Goal: Information Seeking & Learning: Understand process/instructions

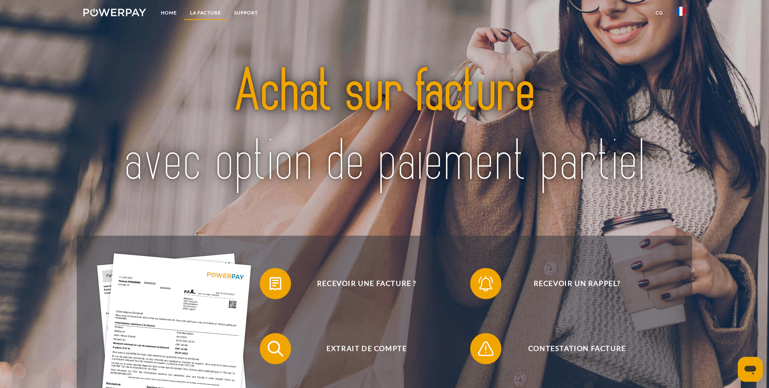
click at [195, 11] on link "LA FACTURE" at bounding box center [206, 13] width 44 height 14
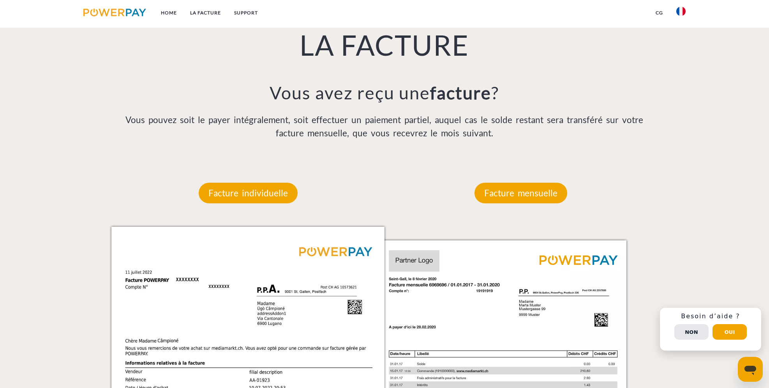
scroll to position [600, 0]
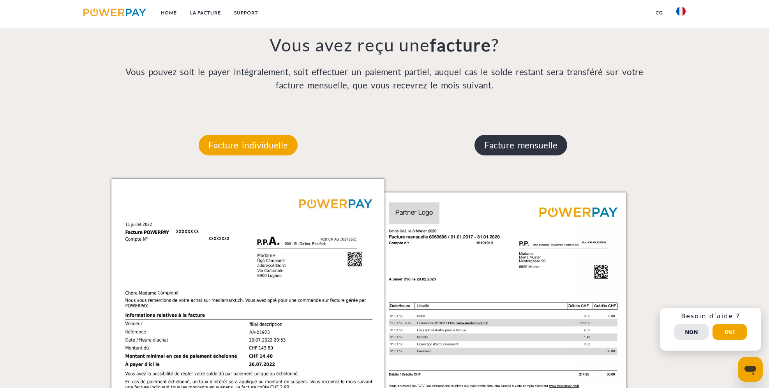
click at [501, 148] on p "Facture mensuelle" at bounding box center [521, 145] width 93 height 21
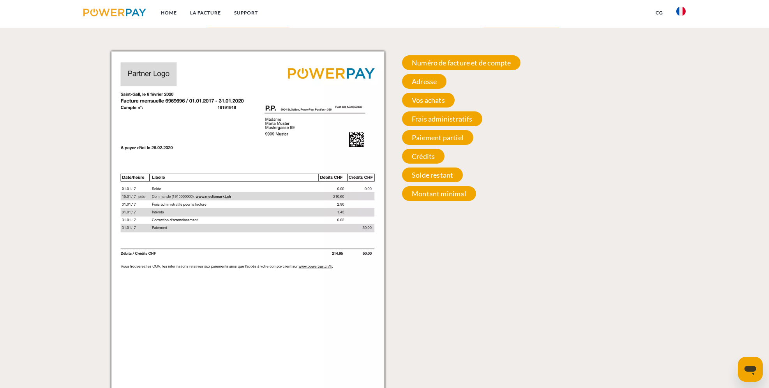
scroll to position [677, 0]
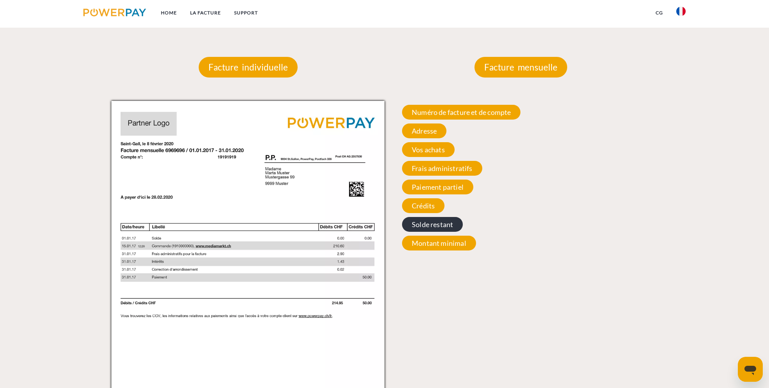
click at [433, 225] on span "Solde restant" at bounding box center [432, 224] width 61 height 15
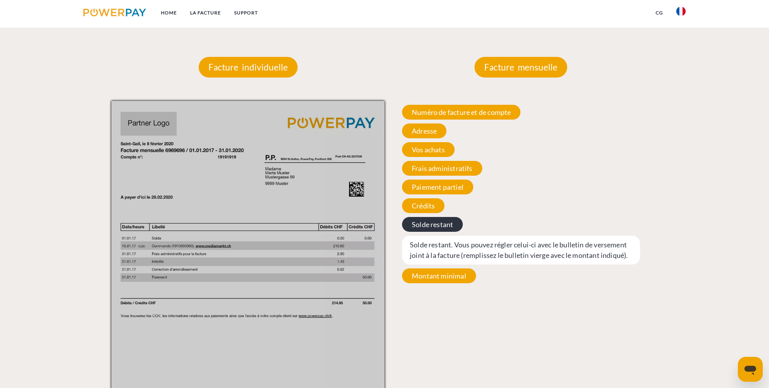
click at [431, 229] on span "Solde restant" at bounding box center [432, 224] width 61 height 15
click at [430, 211] on span "Crédits" at bounding box center [423, 205] width 42 height 15
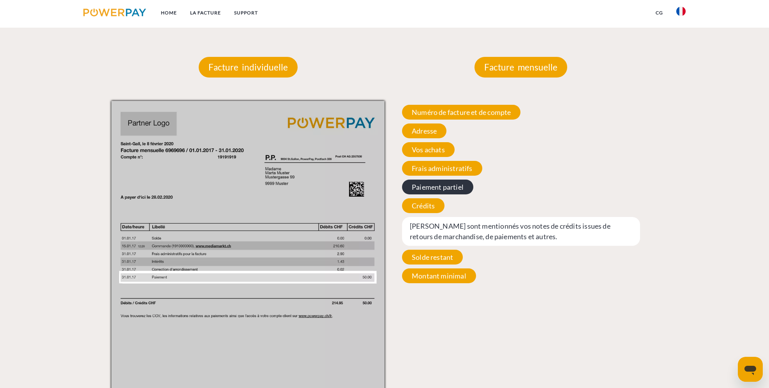
click at [434, 182] on span "Paiement partiel" at bounding box center [437, 187] width 71 height 15
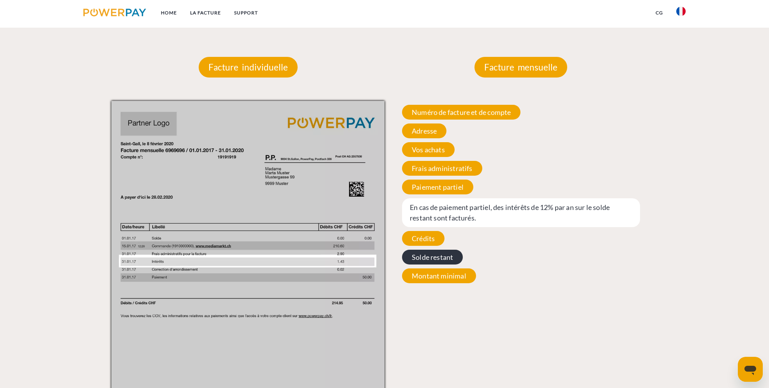
click at [422, 258] on span "Solde restant" at bounding box center [432, 257] width 61 height 15
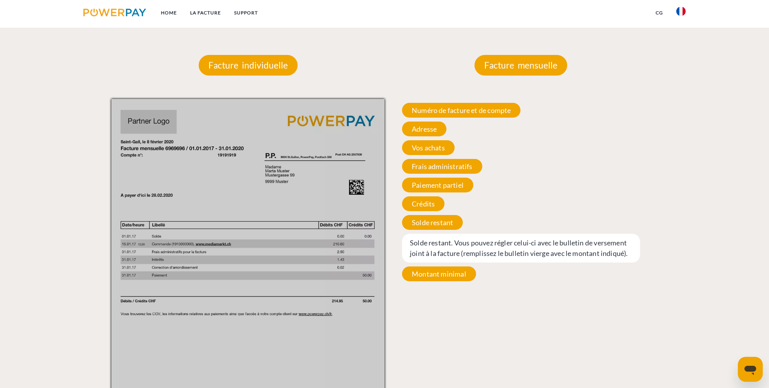
scroll to position [600, 0]
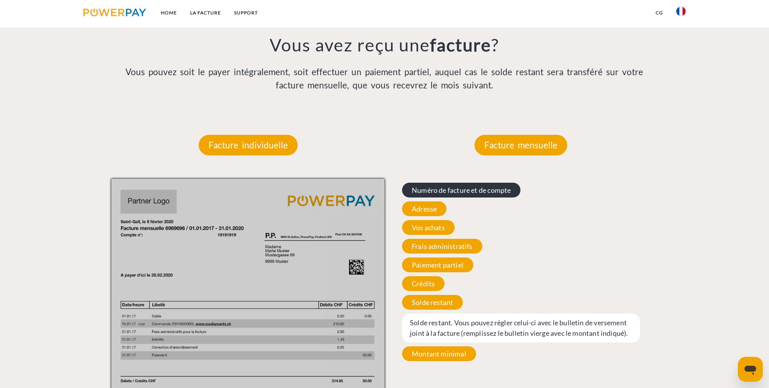
click at [481, 191] on span "Numéro de facture et de compte" at bounding box center [461, 190] width 119 height 15
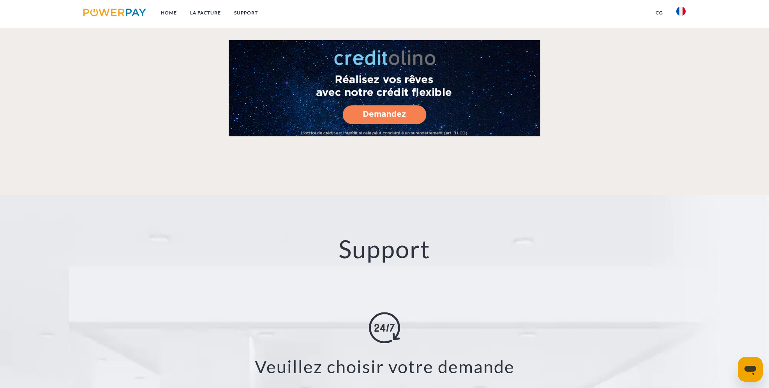
scroll to position [1426, 0]
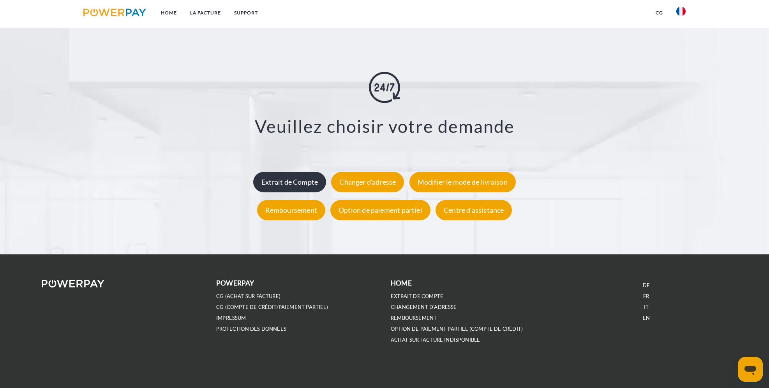
click at [295, 185] on div "Extrait de Compte" at bounding box center [289, 182] width 73 height 20
